Goal: Navigation & Orientation: Find specific page/section

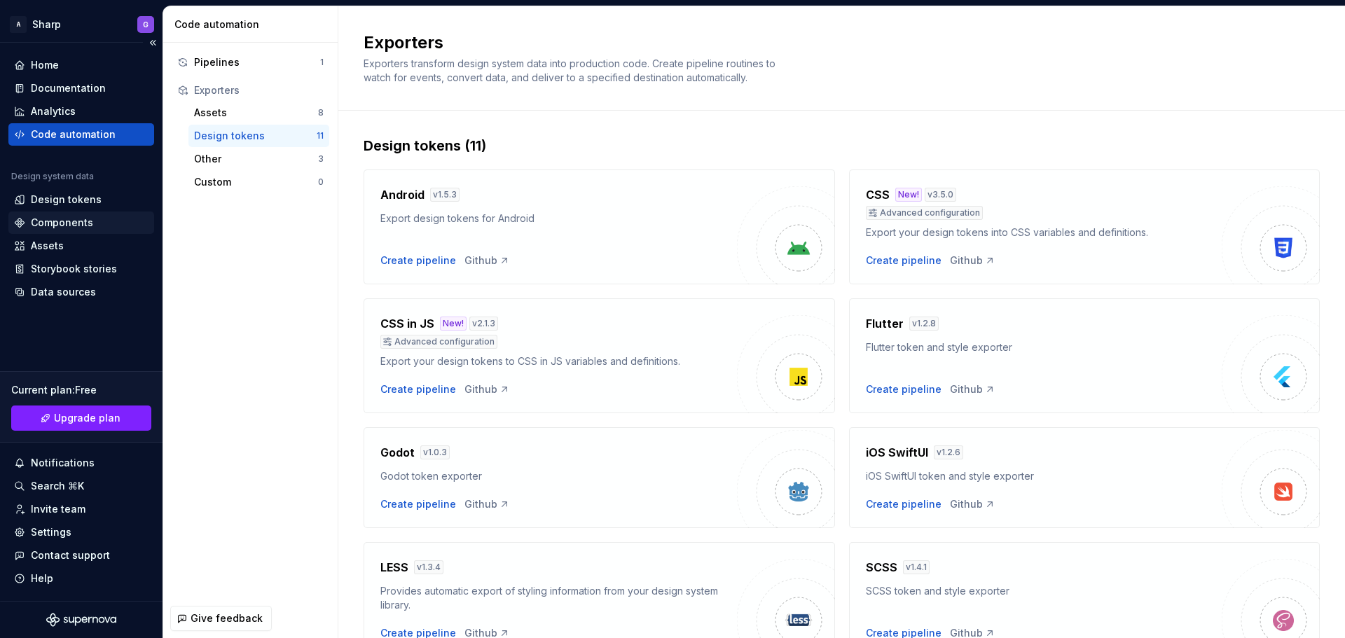
click at [80, 223] on div "Components" at bounding box center [62, 223] width 62 height 14
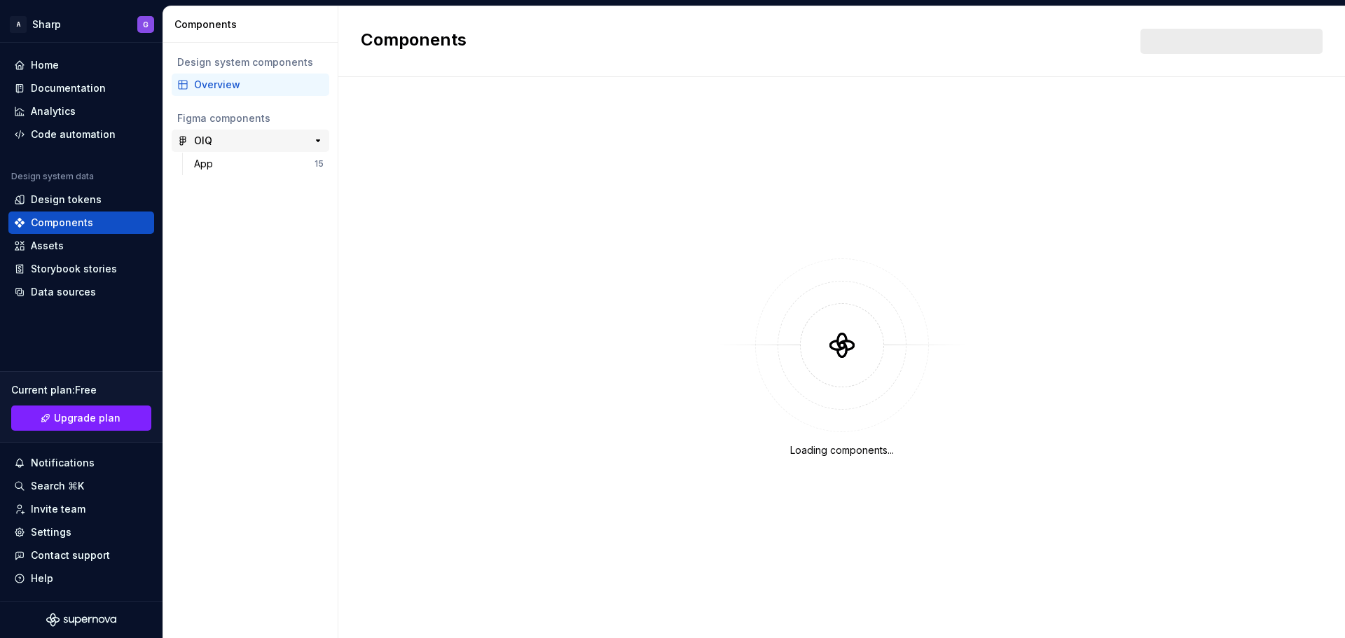
click at [261, 139] on div "OIQ" at bounding box center [246, 141] width 104 height 14
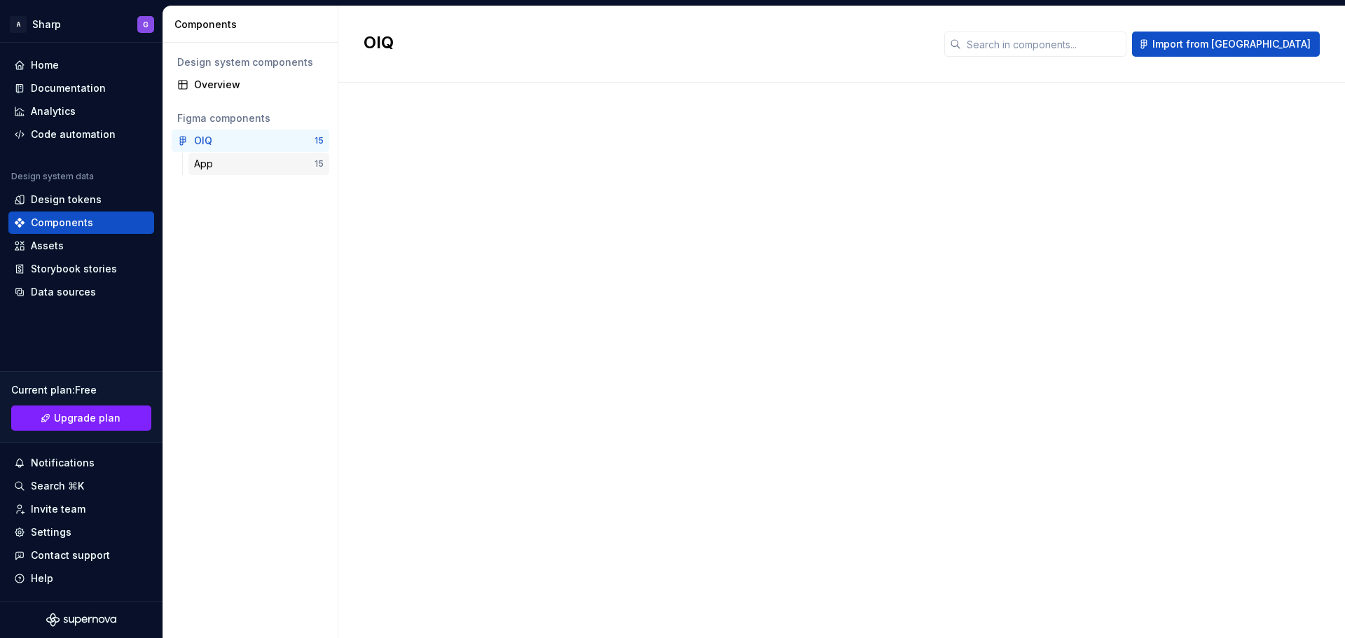
click at [250, 166] on div "App" at bounding box center [254, 164] width 120 height 14
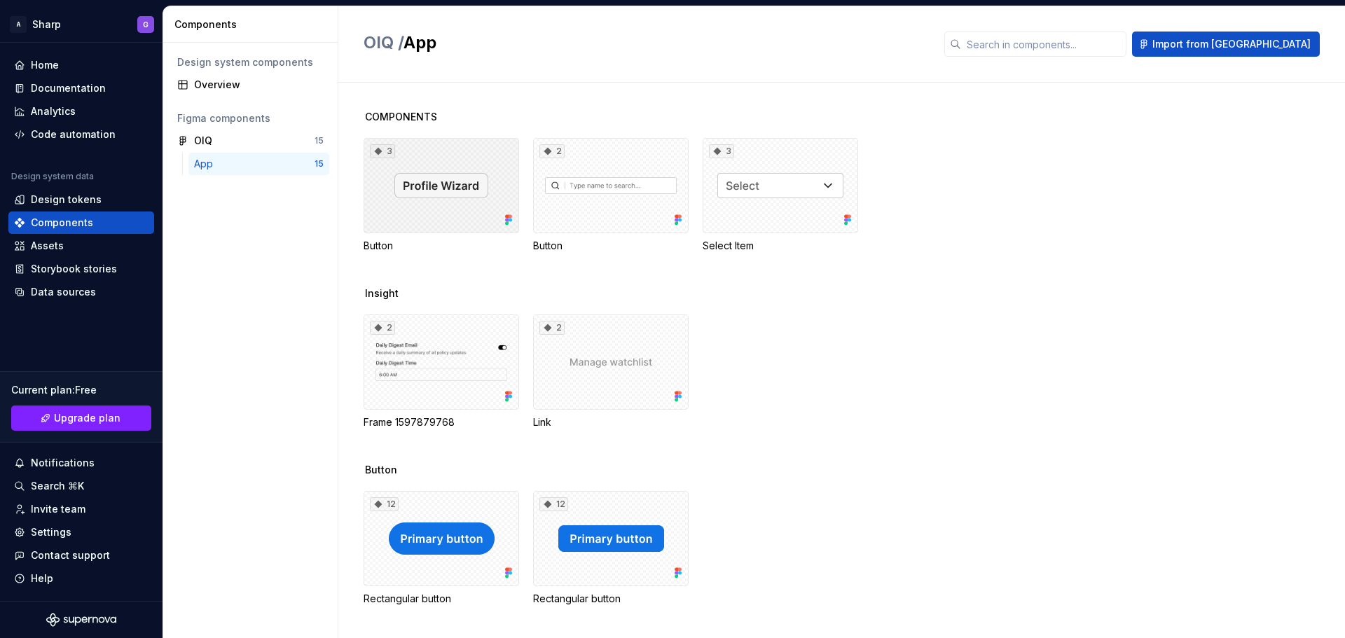
scroll to position [277, 0]
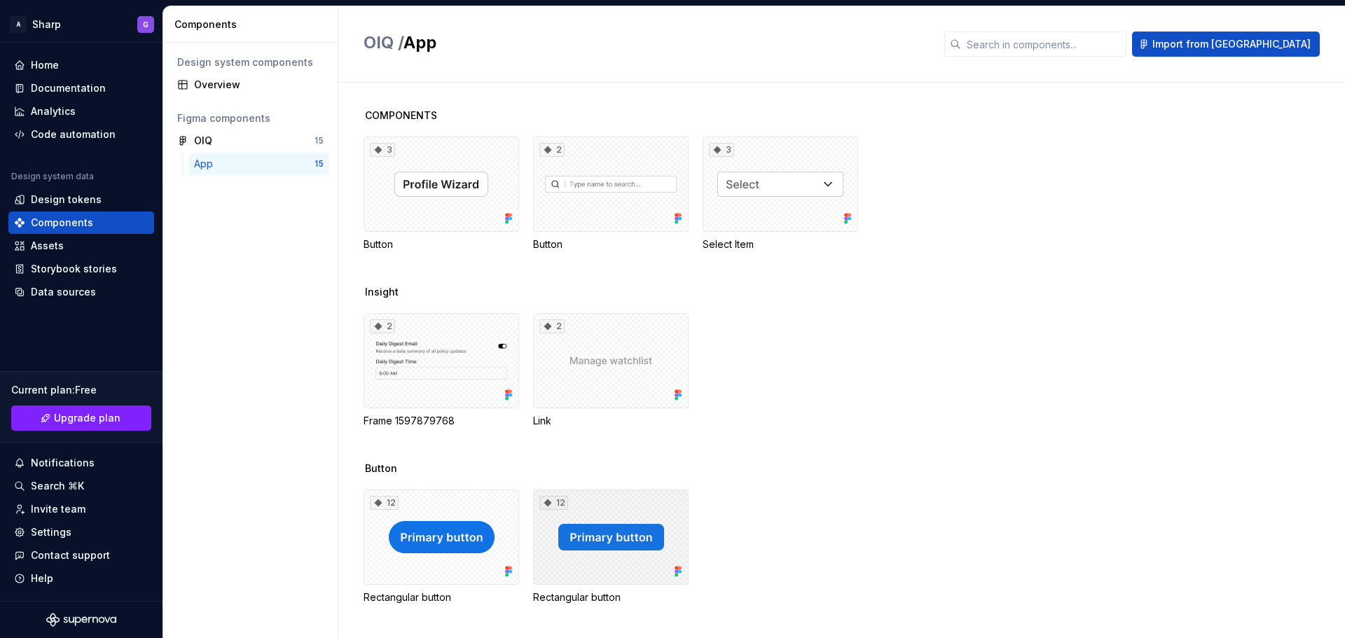
click at [607, 527] on div "12" at bounding box center [610, 537] width 155 height 95
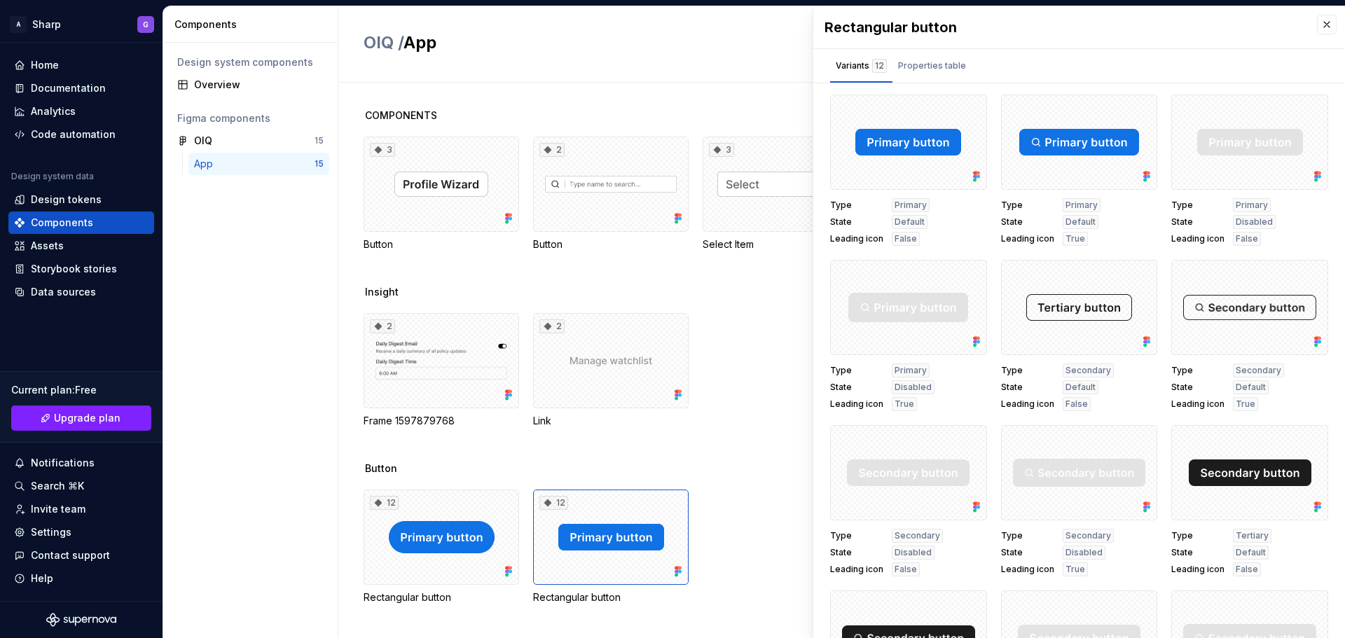
click at [755, 342] on div "2 Frame 1597879768 2 Link" at bounding box center [853, 370] width 981 height 115
click at [84, 269] on div "Storybook stories" at bounding box center [74, 269] width 86 height 14
